Goal: Task Accomplishment & Management: Complete application form

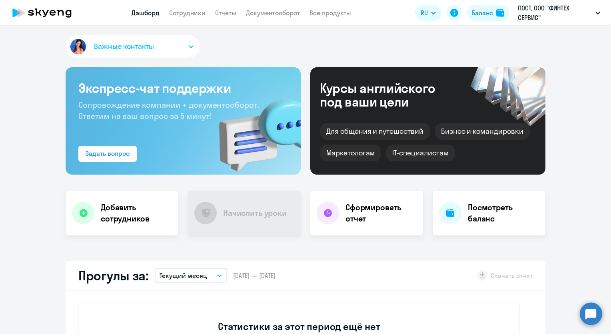
click at [179, 51] on button "Важные контакты" at bounding box center [133, 46] width 134 height 22
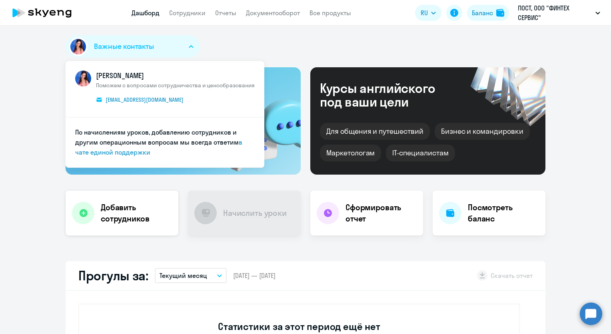
click at [133, 210] on h4 "Добавить сотрудников" at bounding box center [136, 213] width 71 height 22
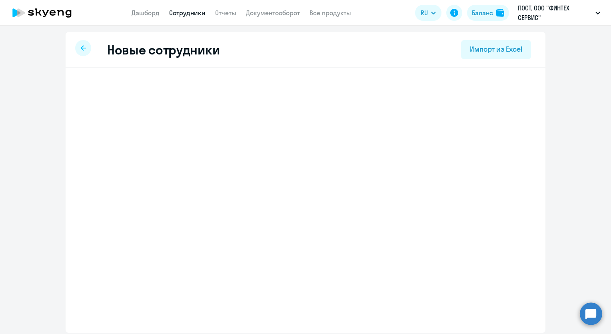
select select "english_adult_not_native_speaker"
select select "3"
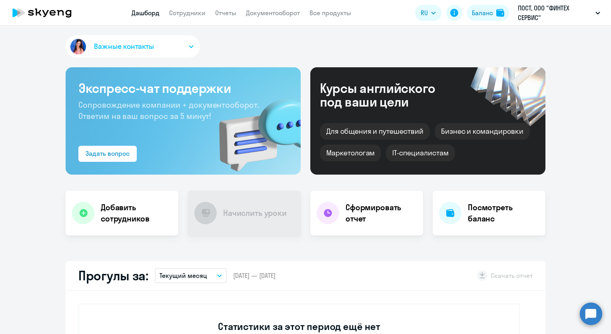
click at [131, 50] on span "Важные контакты" at bounding box center [124, 46] width 60 height 10
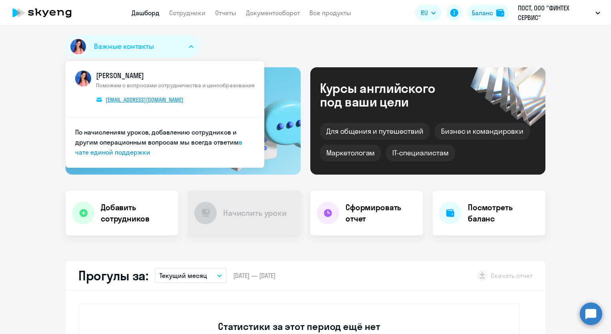
click at [113, 100] on span "[EMAIL_ADDRESS][DOMAIN_NAME]" at bounding box center [145, 99] width 78 height 7
click at [280, 30] on div "Важные контакты [PERSON_NAME] Поможем с вопросами сотрудничества и ценообразова…" at bounding box center [305, 180] width 611 height 308
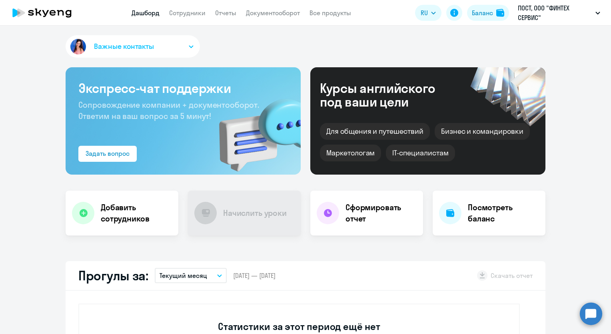
click at [179, 49] on button "Важные контакты" at bounding box center [133, 46] width 134 height 22
